Goal: Information Seeking & Learning: Find specific fact

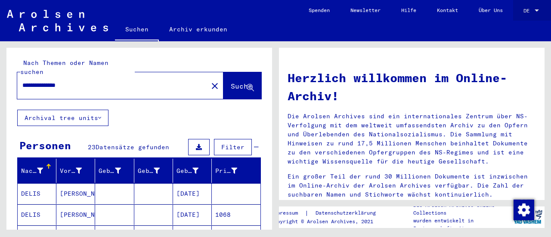
click at [532, 9] on span "DE" at bounding box center [528, 11] width 9 height 6
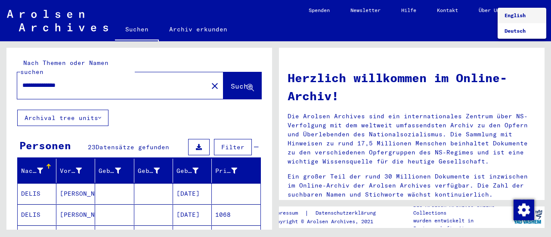
click at [514, 16] on span "English" at bounding box center [515, 15] width 21 height 6
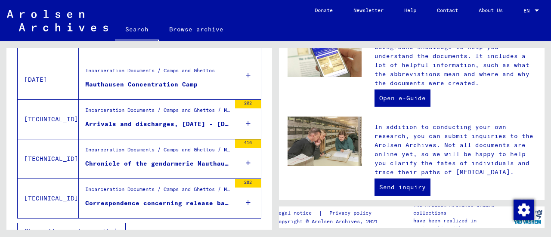
scroll to position [361, 0]
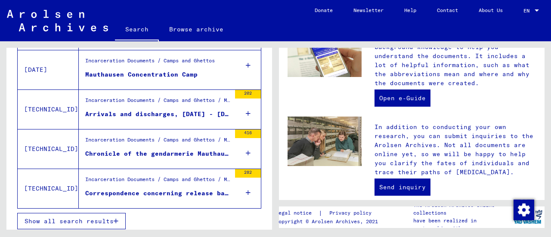
click at [96, 218] on span "Show all search results" at bounding box center [69, 222] width 89 height 8
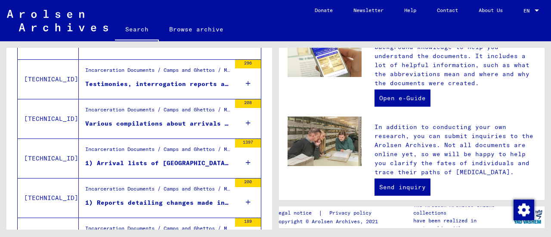
scroll to position [751, 0]
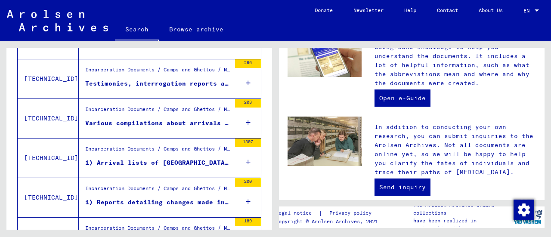
click at [246, 158] on icon at bounding box center [248, 162] width 5 height 30
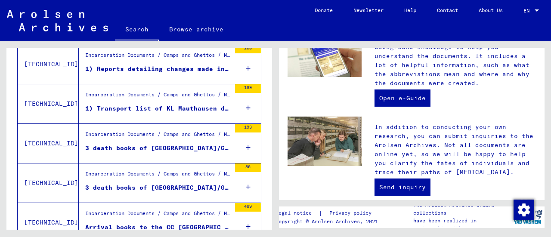
scroll to position [923, 0]
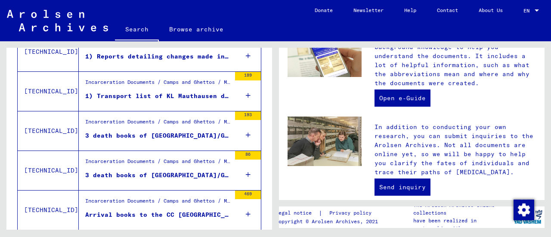
click at [238, 130] on div "193" at bounding box center [248, 131] width 26 height 39
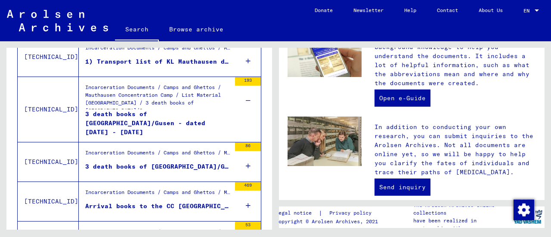
scroll to position [962, 0]
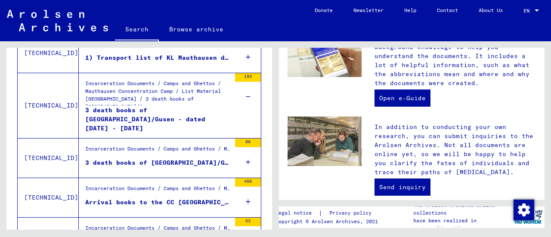
click at [246, 159] on icon at bounding box center [248, 162] width 5 height 30
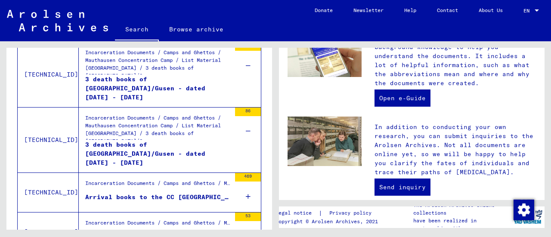
scroll to position [995, 0]
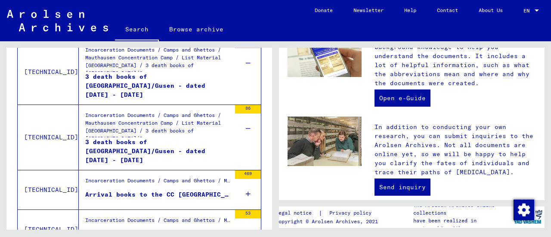
click at [133, 139] on div "3 death books of [GEOGRAPHIC_DATA]/Gusen - dated [DATE] - [DATE]" at bounding box center [158, 151] width 146 height 26
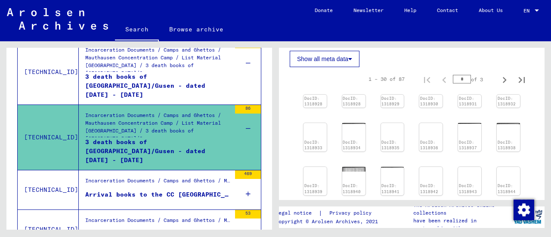
scroll to position [240, 0]
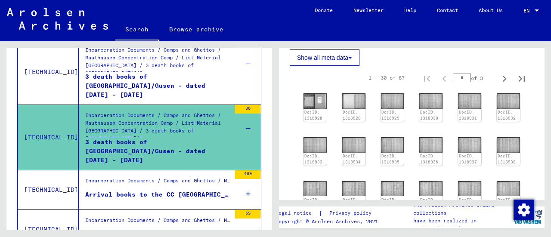
click at [499, 81] on icon "Next page" at bounding box center [505, 79] width 12 height 12
type input "*"
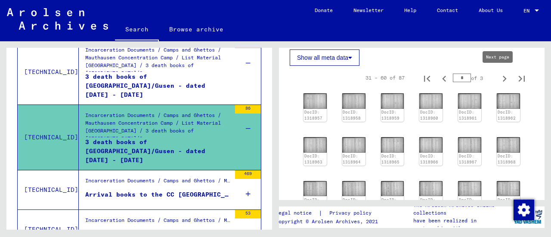
click at [499, 78] on icon "Next page" at bounding box center [505, 79] width 12 height 12
type input "*"
